Goal: Information Seeking & Learning: Learn about a topic

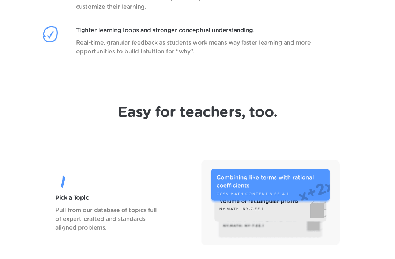
click at [345, 64] on div "Tighter learning loops and stronger conceptual understanding. Real-time, granul…" at bounding box center [197, 48] width 311 height 45
click at [347, 188] on div "Pick a Topic Pull from our database of topics full of expert-crafted and standa…" at bounding box center [198, 203] width 366 height 86
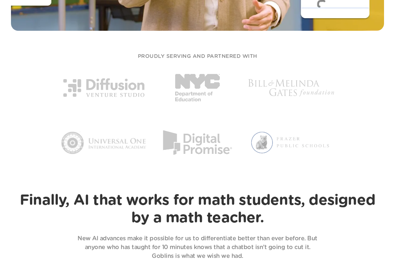
scroll to position [413, 0]
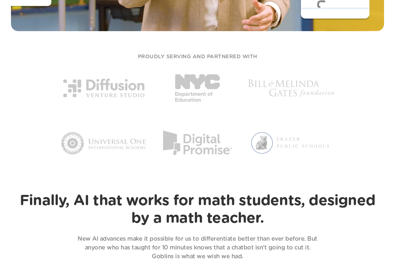
click at [365, 77] on div "PROUDLY SERVING AND PARTNERED WITH" at bounding box center [198, 110] width 366 height 128
click at [361, 75] on div at bounding box center [197, 115] width 329 height 102
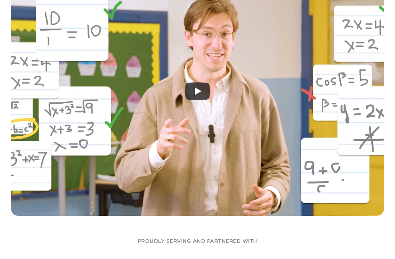
scroll to position [232, 0]
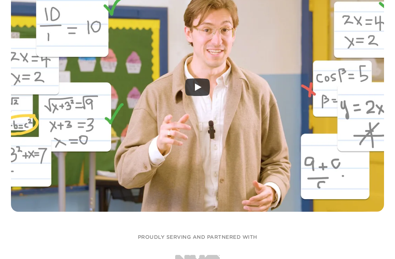
click at [199, 93] on icon "Play" at bounding box center [197, 87] width 25 height 18
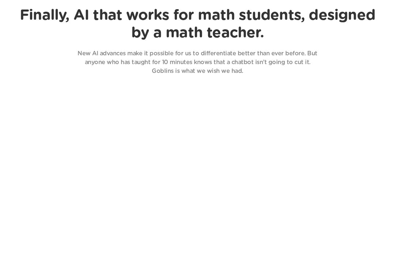
scroll to position [598, 0]
click at [331, 176] on div "Students solve problems naturally. No more tedious math inputs: Goblins lets st…" at bounding box center [197, 263] width 311 height 346
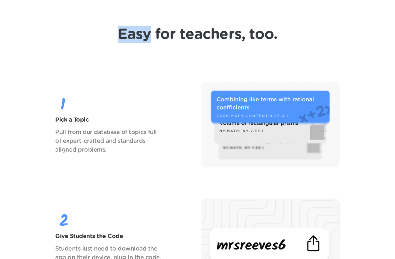
click at [337, 173] on div "Pick a Topic Pull from our database of topics full of expert-crafted and standa…" at bounding box center [198, 233] width 366 height 333
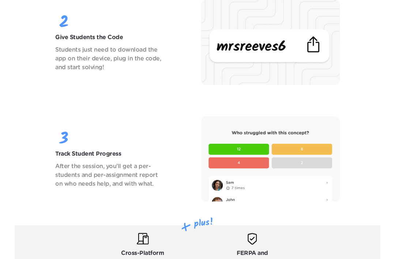
scroll to position [1240, 0]
click at [368, 140] on div "Track Student Progress After the session, you’ll get a per-students and per-ass…" at bounding box center [198, 159] width 366 height 86
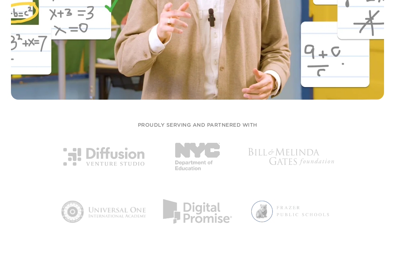
scroll to position [356, 0]
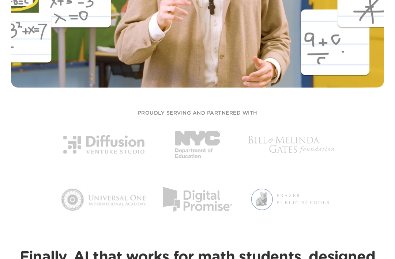
click at [323, 194] on img at bounding box center [291, 199] width 86 height 47
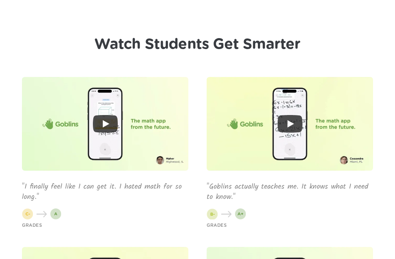
scroll to position [2219, 0]
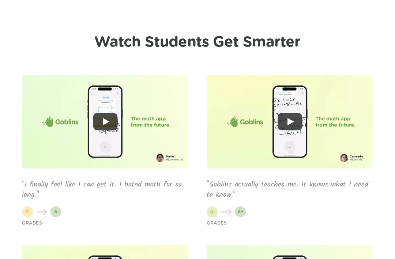
click at [105, 126] on icon "Play" at bounding box center [105, 122] width 25 height 18
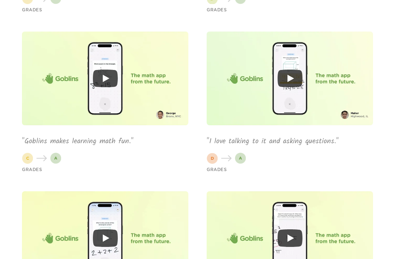
scroll to position [2435, 0]
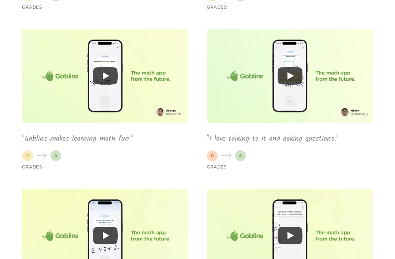
click at [103, 70] on icon "Play" at bounding box center [105, 76] width 25 height 18
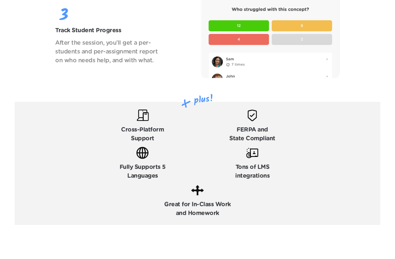
scroll to position [1350, 0]
